Goal: Information Seeking & Learning: Learn about a topic

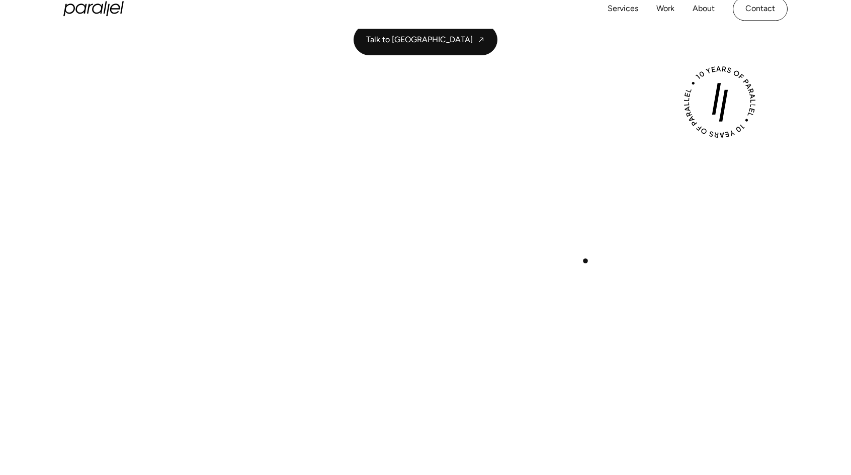
scroll to position [251, 0]
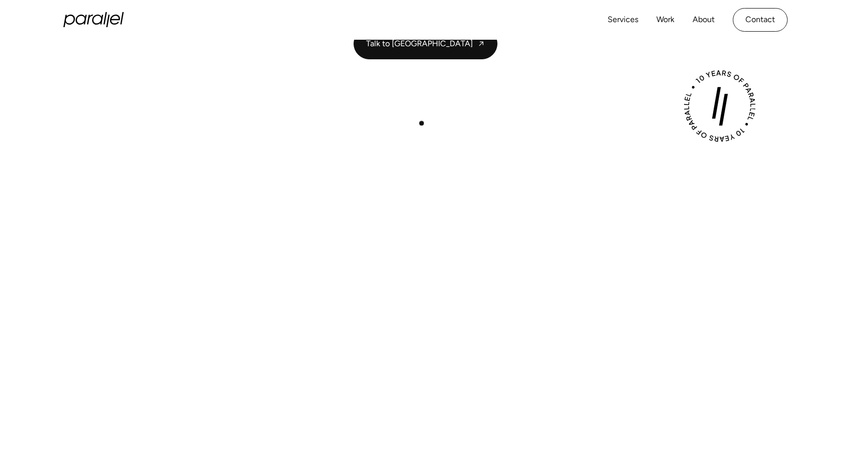
click at [422, 125] on div "Play with Sound" at bounding box center [425, 313] width 724 height 407
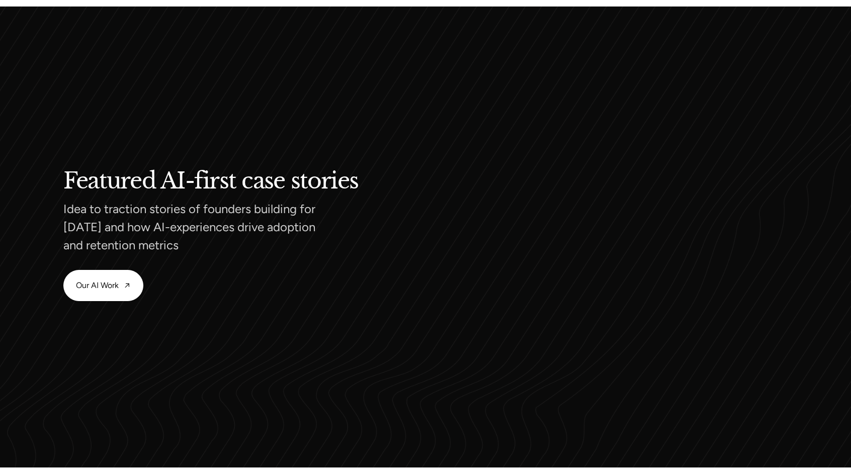
scroll to position [934, 0]
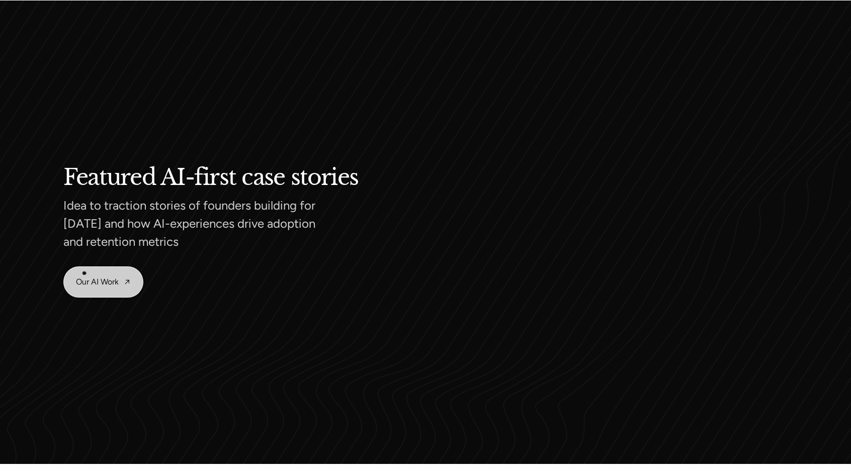
click at [83, 276] on link "Our AI Work" at bounding box center [103, 282] width 79 height 30
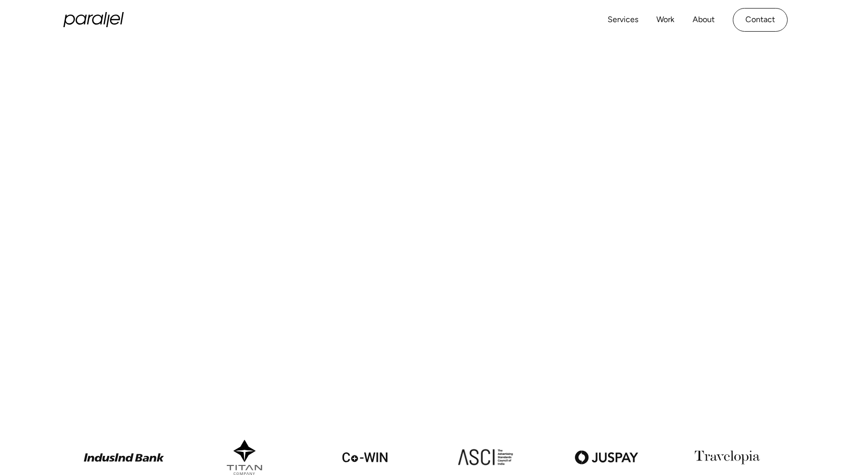
scroll to position [0, 0]
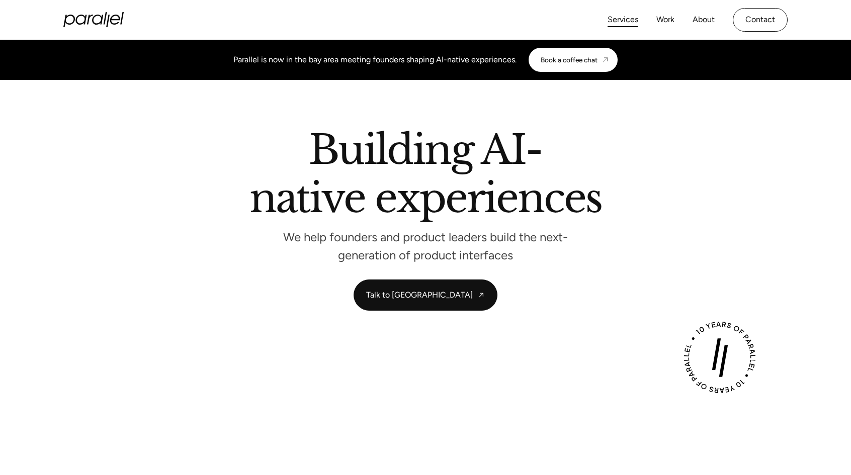
click at [620, 18] on link "Services" at bounding box center [622, 20] width 31 height 15
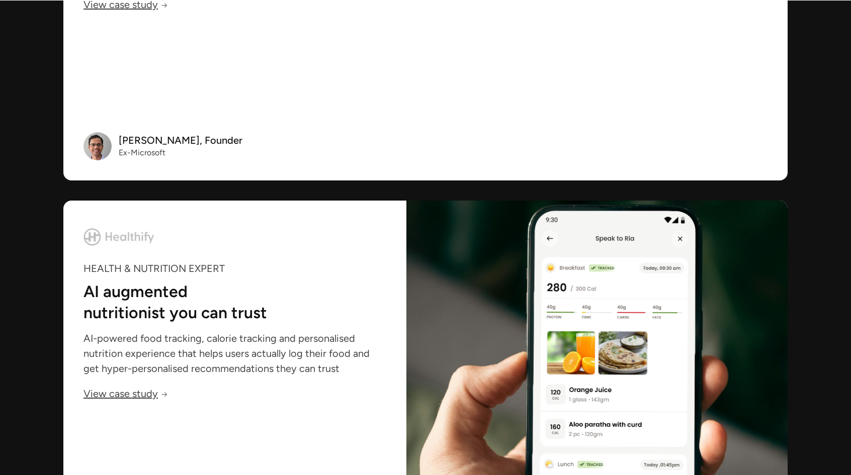
scroll to position [3419, 0]
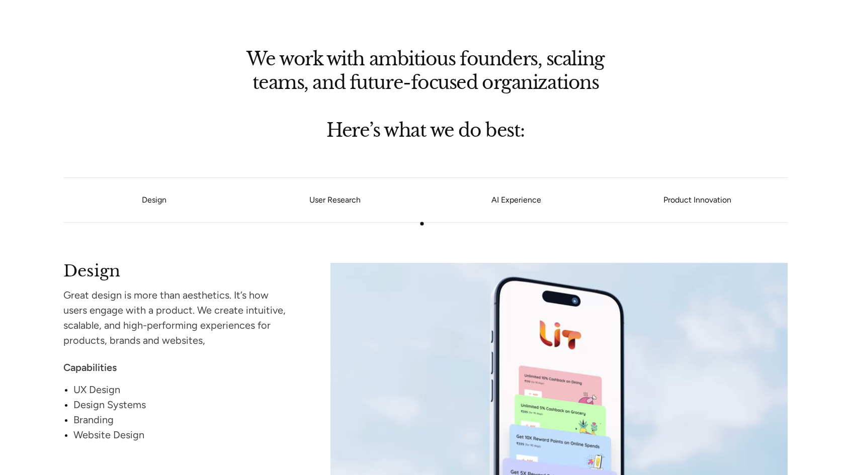
scroll to position [754, 0]
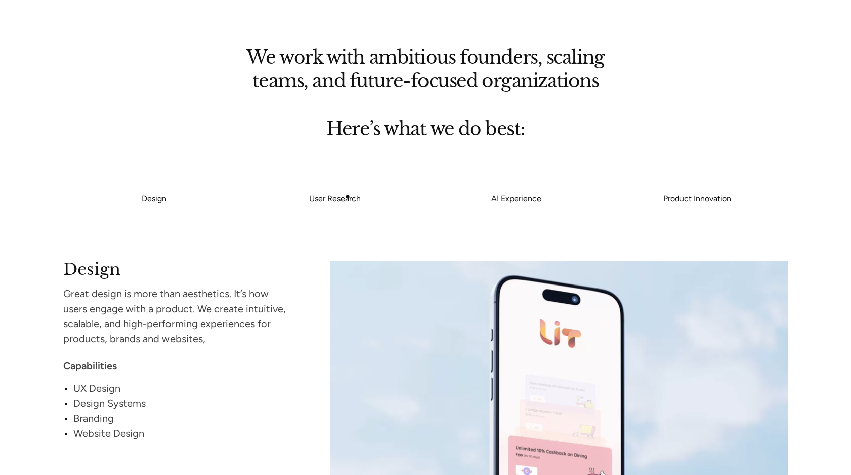
click at [347, 197] on link "User Research" at bounding box center [334, 199] width 181 height 6
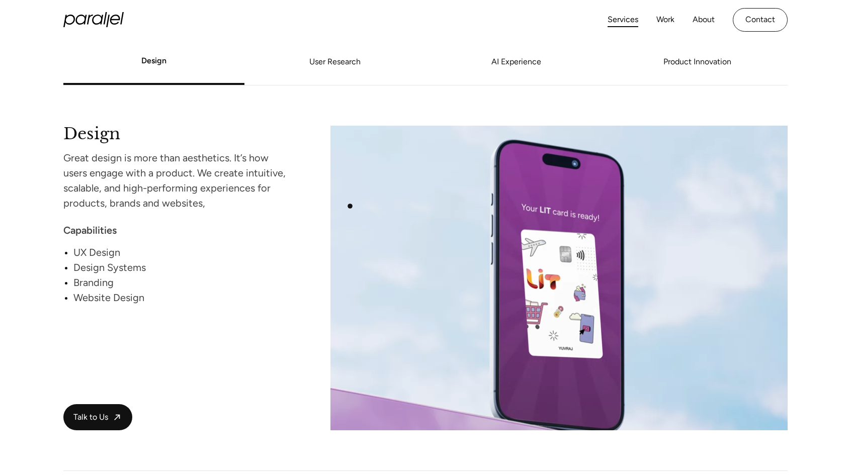
scroll to position [892, 0]
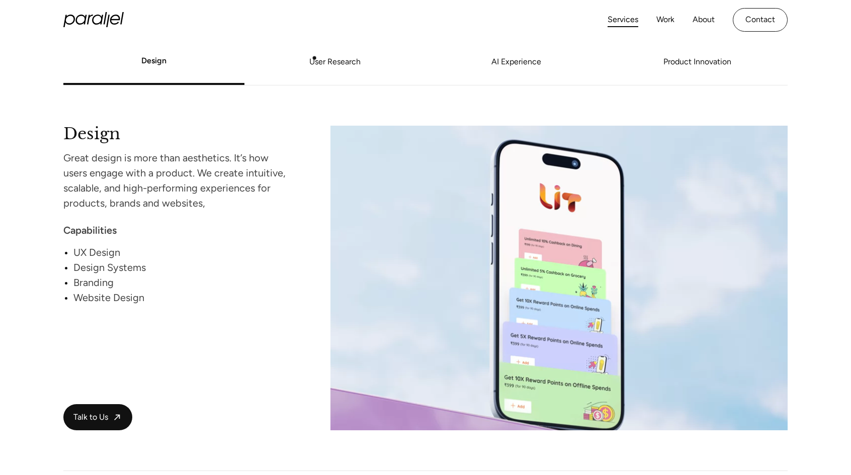
click at [319, 62] on link "User Research" at bounding box center [334, 62] width 181 height 6
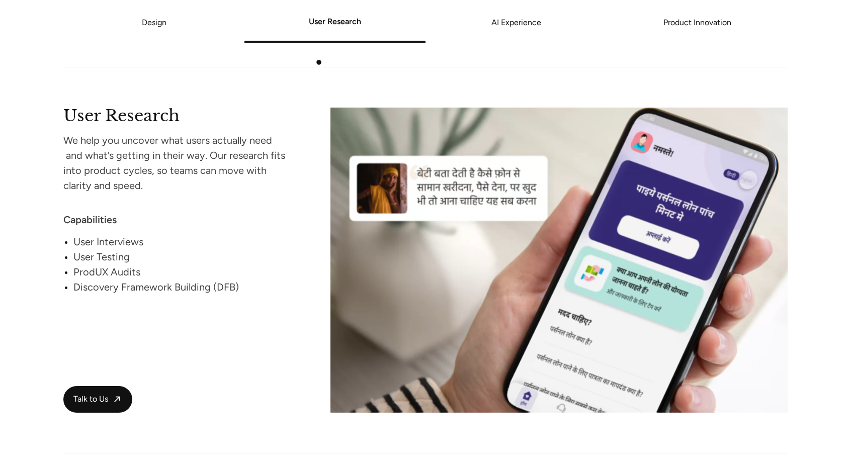
scroll to position [1294, 0]
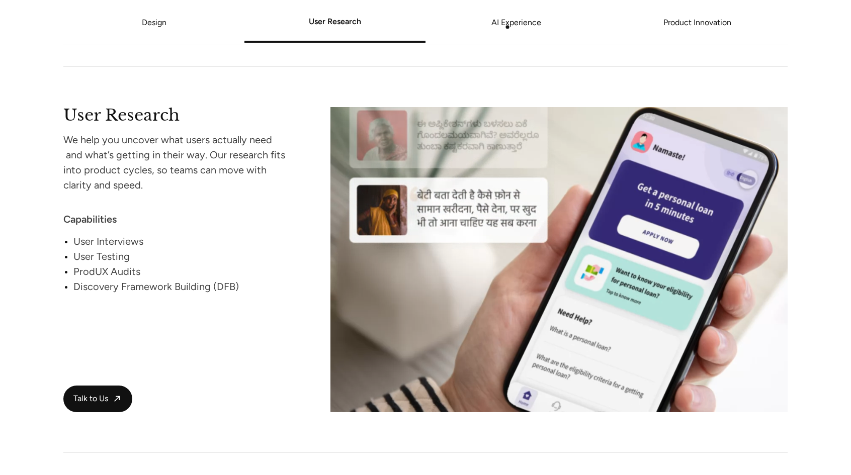
click at [532, 15] on li "AI Experience" at bounding box center [515, 23] width 181 height 38
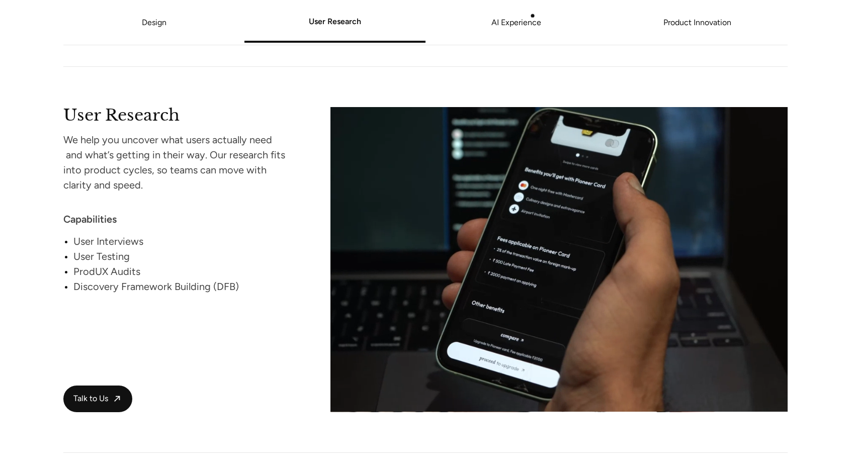
click at [532, 21] on link "AI Experience" at bounding box center [515, 23] width 181 height 6
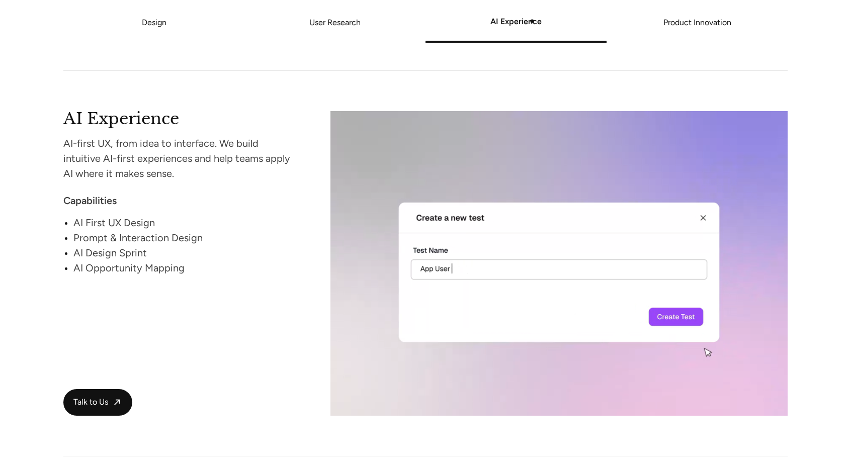
scroll to position [1678, 0]
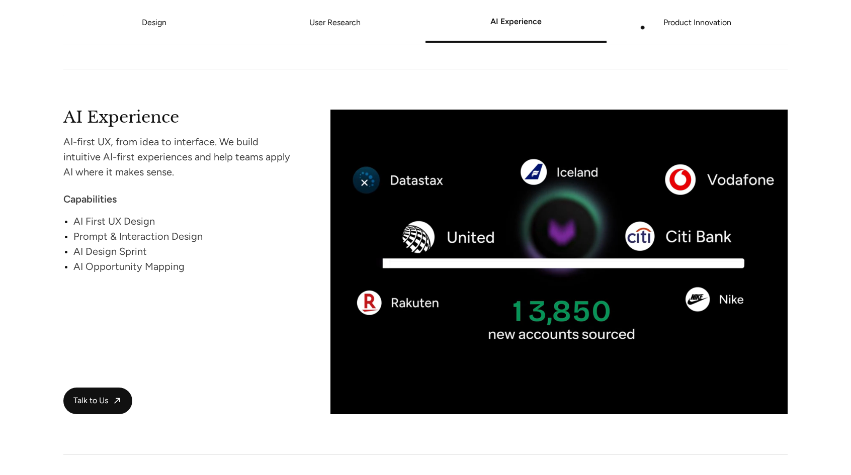
click at [673, 26] on link "Product Innovation" at bounding box center [696, 23] width 181 height 6
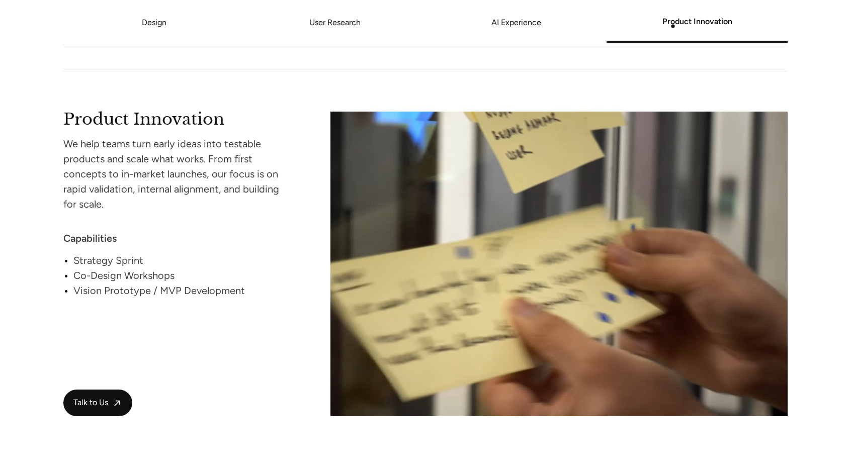
scroll to position [2063, 0]
